Goal: Find specific page/section: Find specific page/section

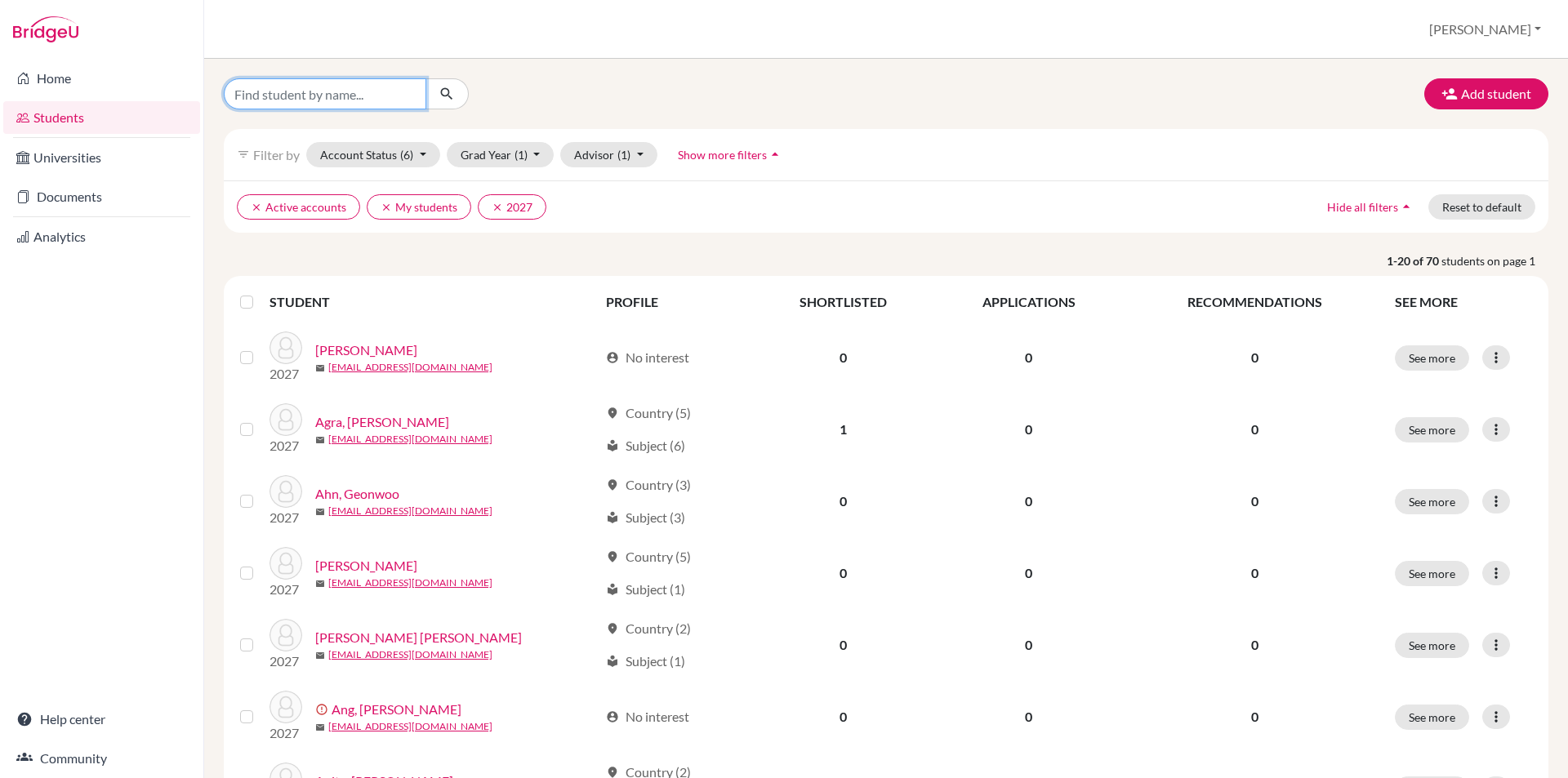
click at [366, 92] on input "Find student by name..." at bounding box center [325, 93] width 202 height 31
type input "[PERSON_NAME]"
click button "submit" at bounding box center [447, 93] width 43 height 31
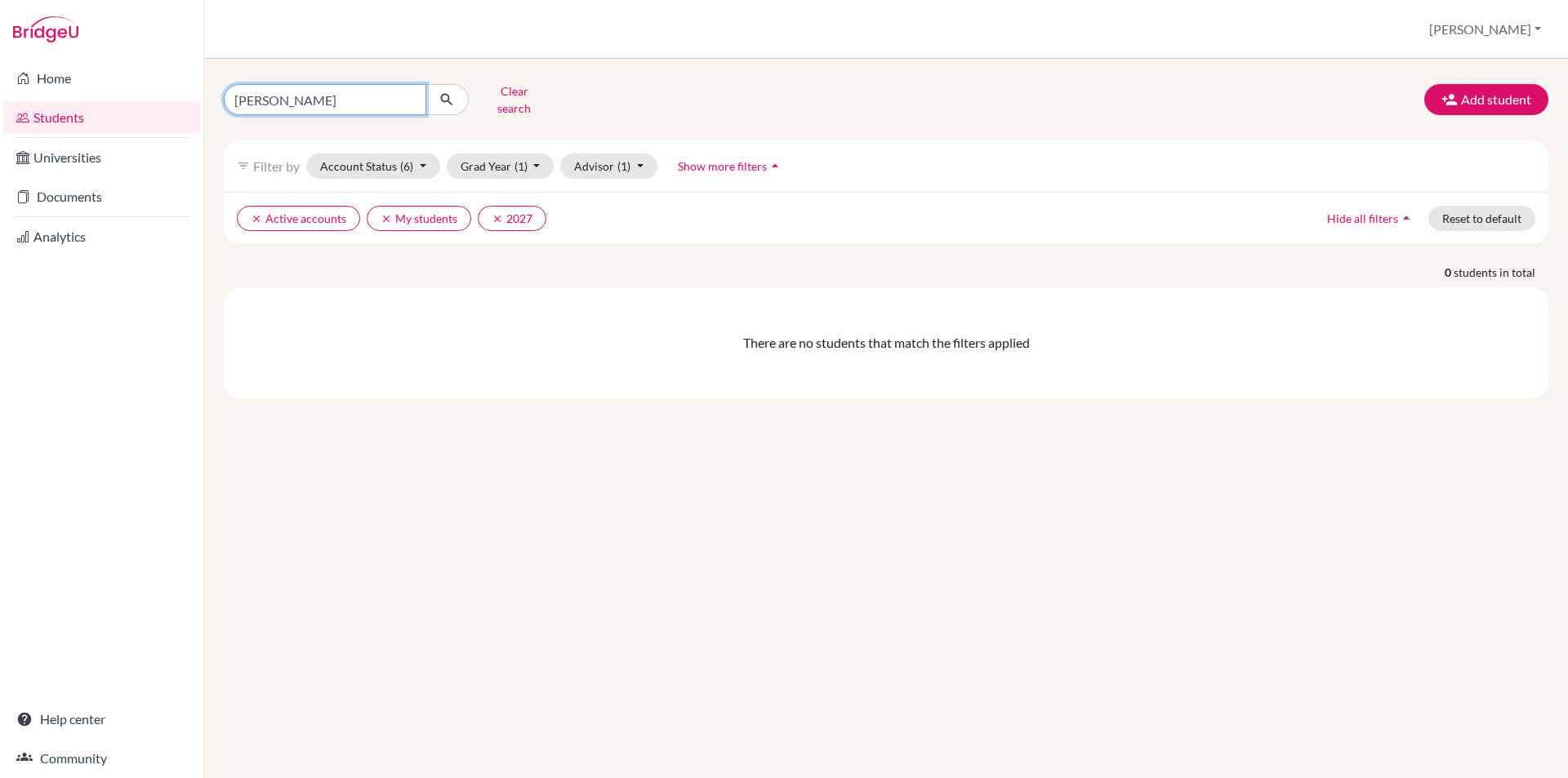
click at [329, 97] on input "[PERSON_NAME]" at bounding box center [325, 99] width 202 height 31
click at [492, 213] on icon "clear" at bounding box center [498, 219] width 12 height 12
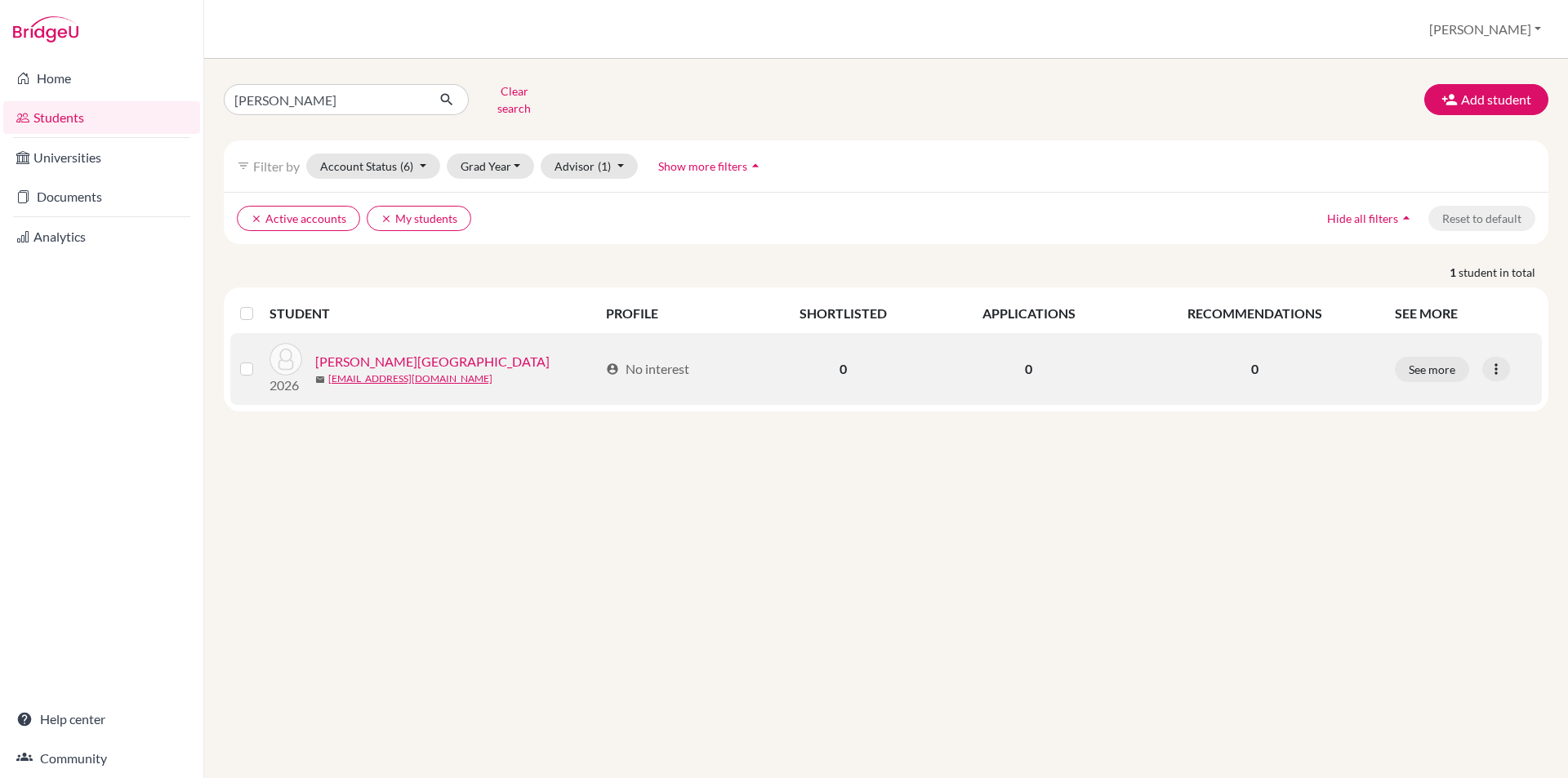
click at [360, 353] on link "[PERSON_NAME][GEOGRAPHIC_DATA]" at bounding box center [431, 362] width 234 height 20
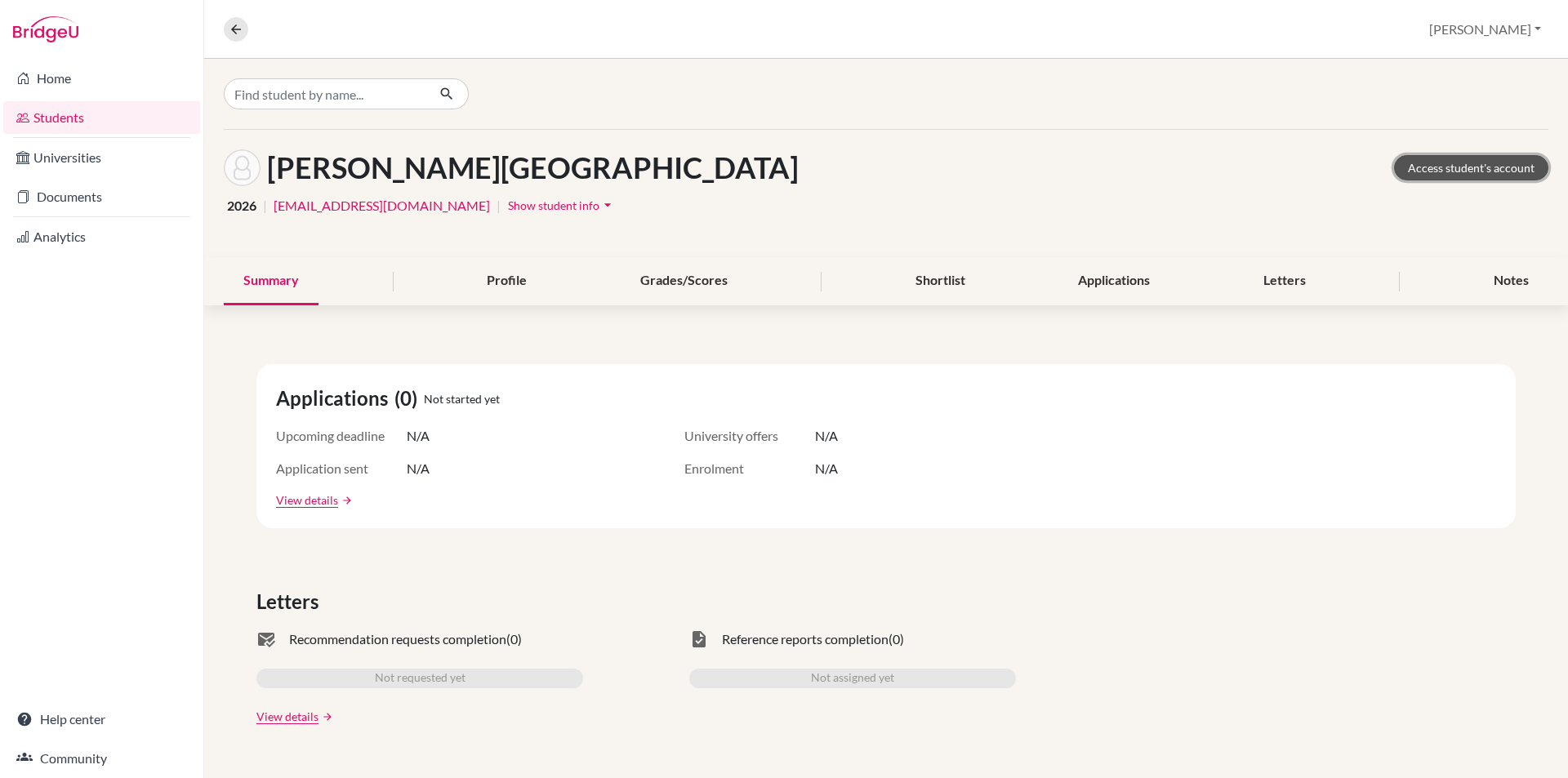
click at [1463, 165] on link "Access student's account" at bounding box center [1471, 168] width 154 height 26
